Goal: Information Seeking & Learning: Learn about a topic

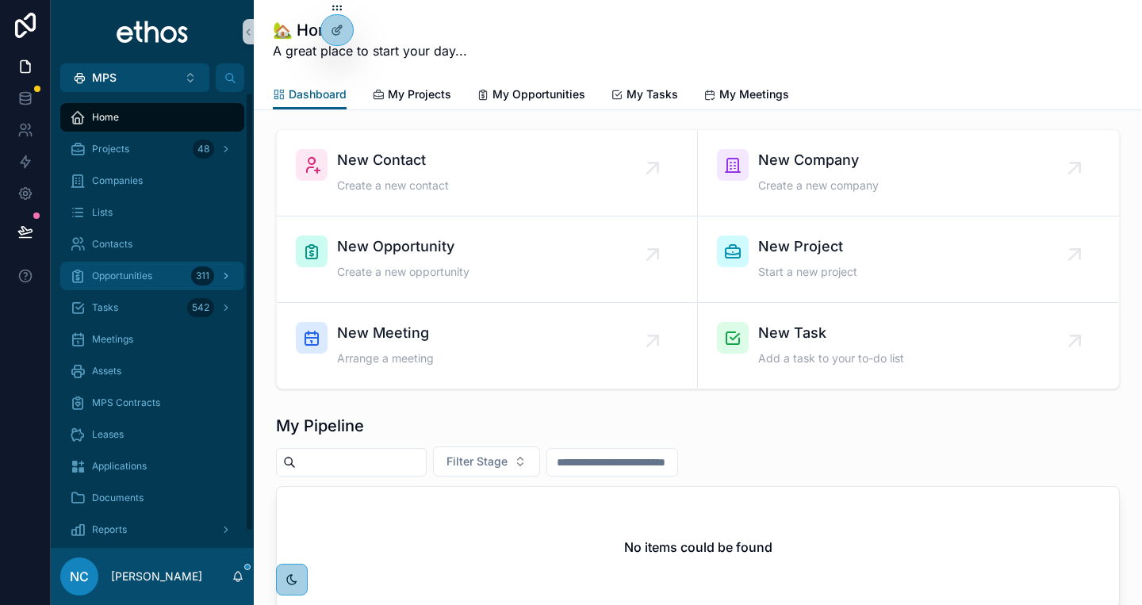
click at [120, 277] on span "Opportunities" at bounding box center [122, 276] width 60 height 13
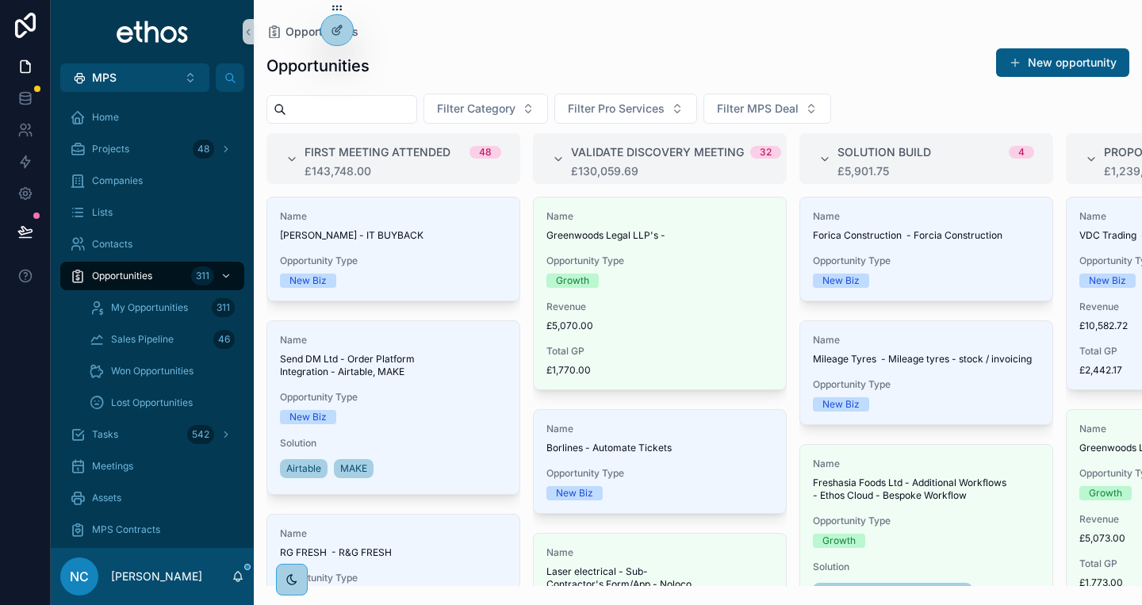
click at [416, 113] on input "scrollable content" at bounding box center [351, 109] width 130 height 22
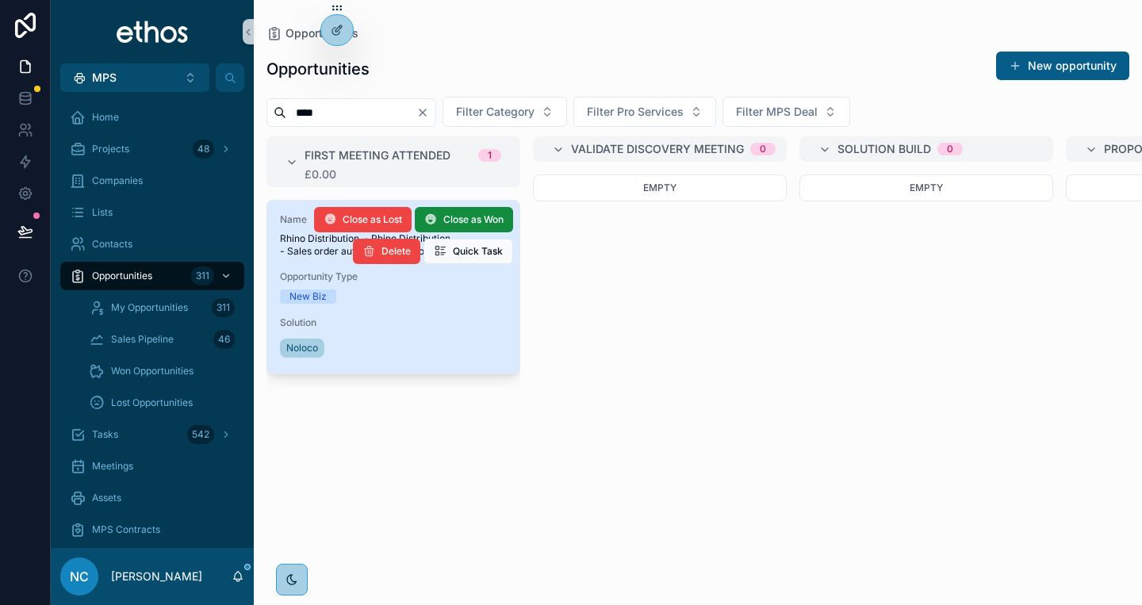
type input "****"
click at [419, 281] on span "Opportunity Type" at bounding box center [393, 276] width 227 height 13
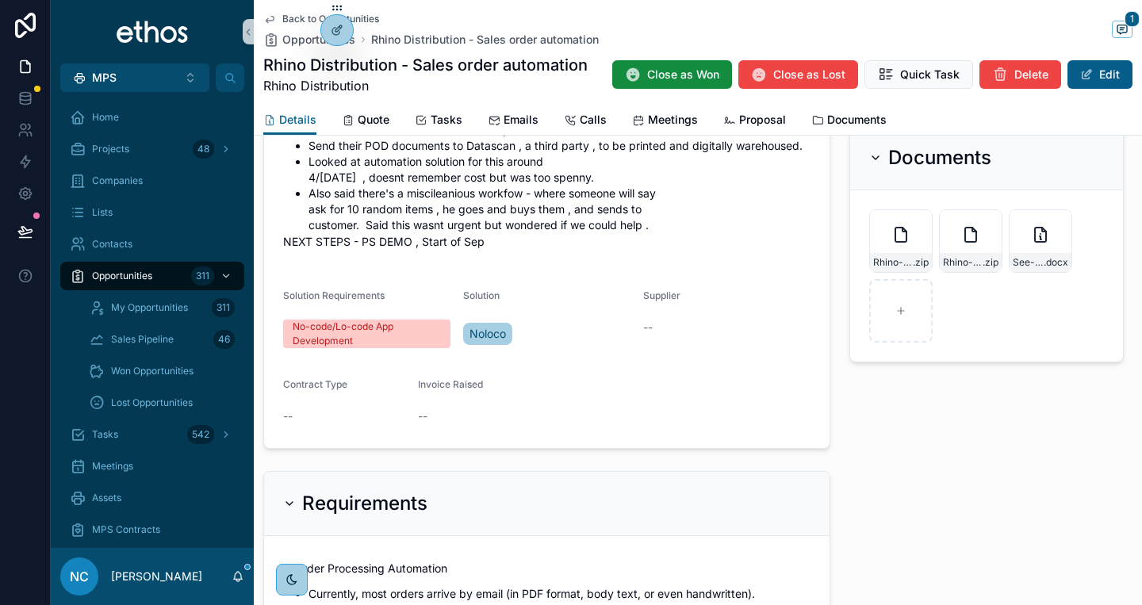
scroll to position [811, 0]
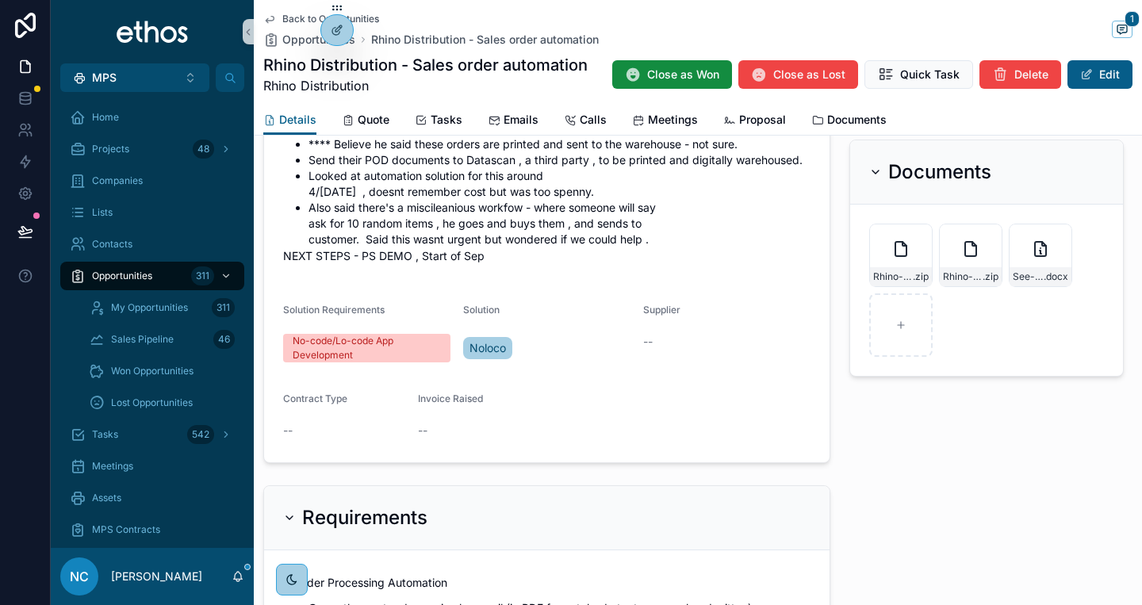
click at [511, 220] on li "Also said there's a miscileanious workfow - where someone will say ask for 10 r…" at bounding box center [560, 224] width 502 height 48
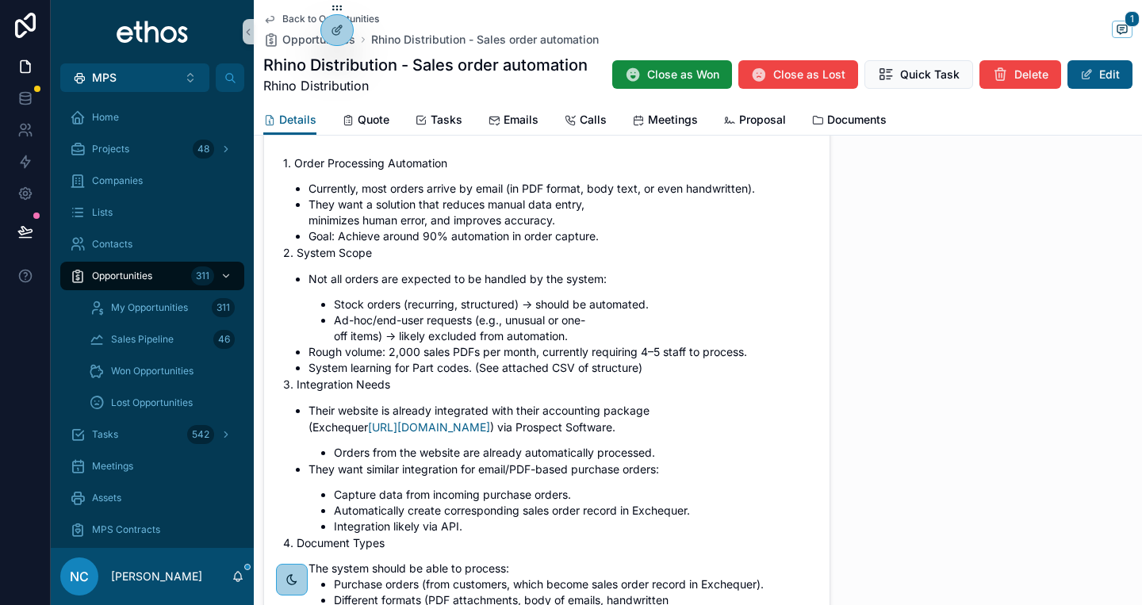
scroll to position [1228, 0]
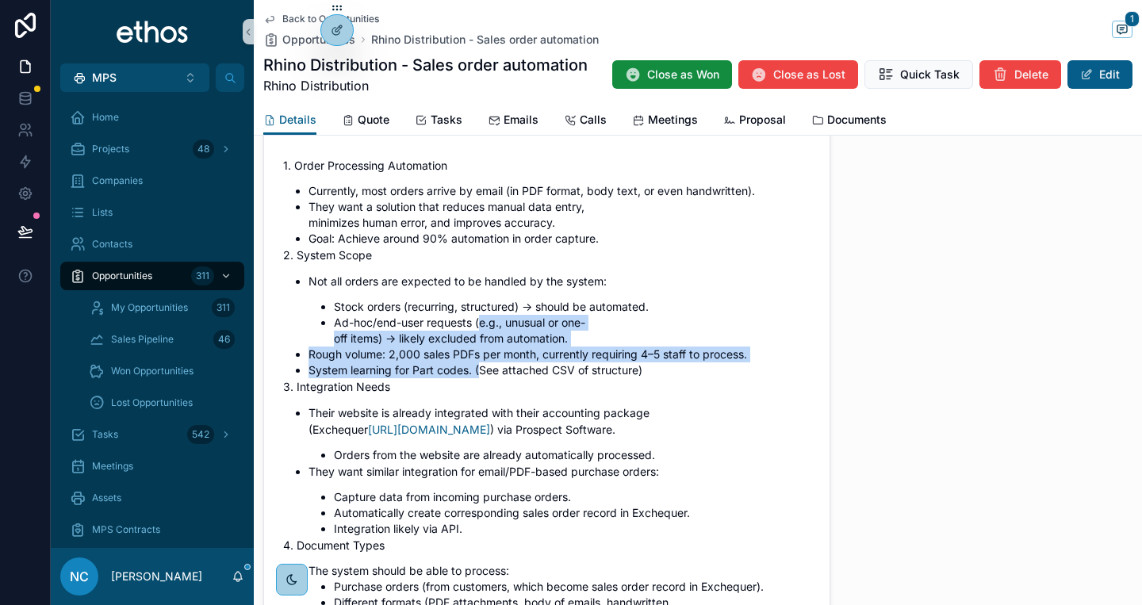
drag, startPoint x: 480, startPoint y: 322, endPoint x: 481, endPoint y: 365, distance: 42.9
click at [481, 365] on ul "Not all orders are expected to be handled by the system: Stock orders (recurrin…" at bounding box center [546, 325] width 527 height 105
click at [481, 365] on li "System learning for Part codes. (See attached CSV of structure)" at bounding box center [560, 370] width 502 height 16
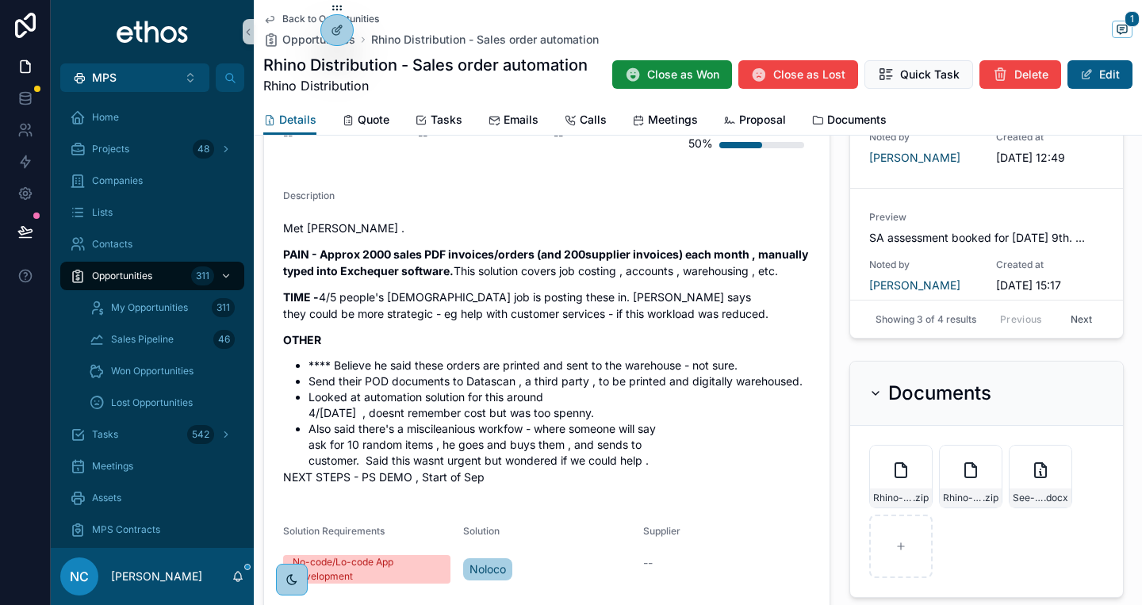
scroll to position [602, 0]
